Goal: Transaction & Acquisition: Purchase product/service

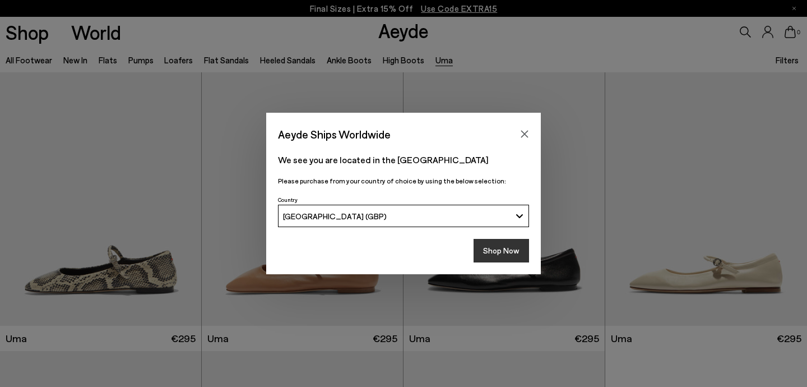
click at [497, 247] on button "Shop Now" at bounding box center [501, 251] width 55 height 24
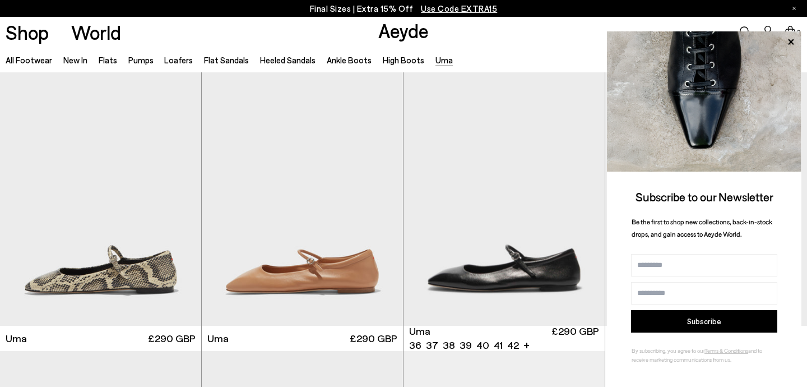
click at [497, 247] on img "1 / 6" at bounding box center [503, 198] width 201 height 253
